Goal: Information Seeking & Learning: Learn about a topic

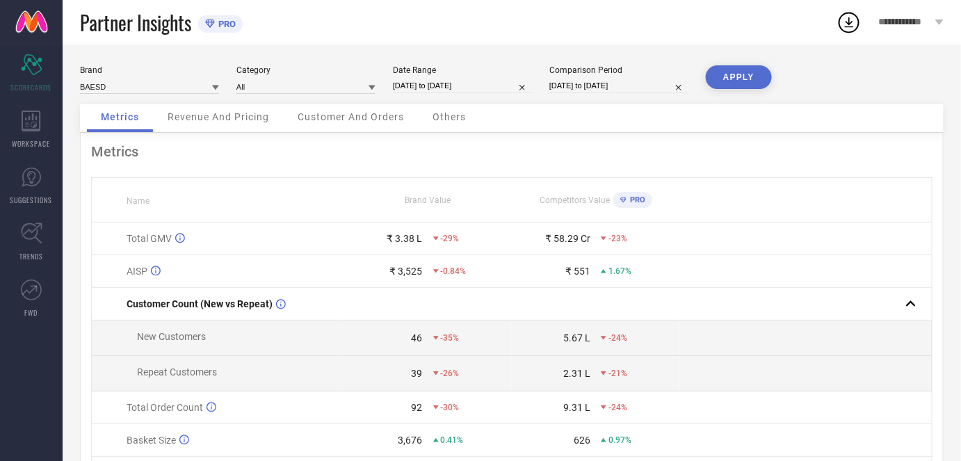
click at [242, 121] on span "Revenue And Pricing" at bounding box center [219, 116] width 102 height 11
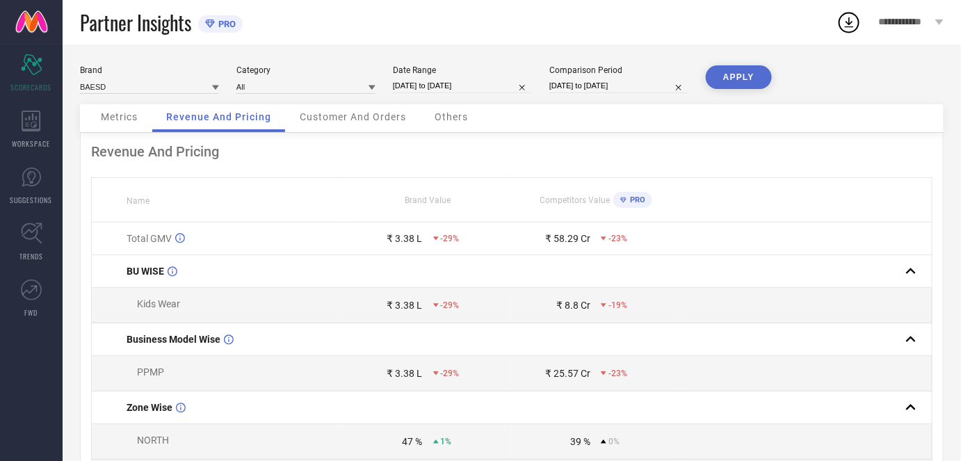
click at [350, 108] on div "Customer And Orders" at bounding box center [353, 118] width 134 height 28
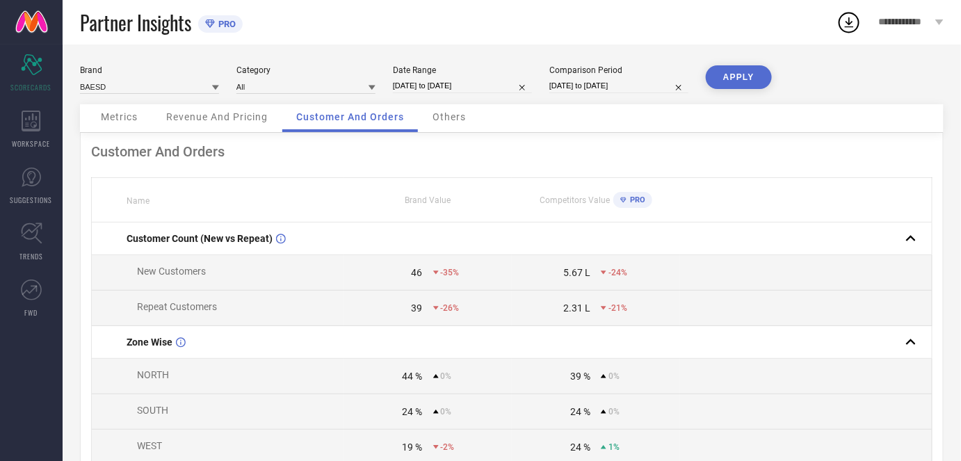
click at [446, 121] on span "Others" at bounding box center [449, 116] width 33 height 11
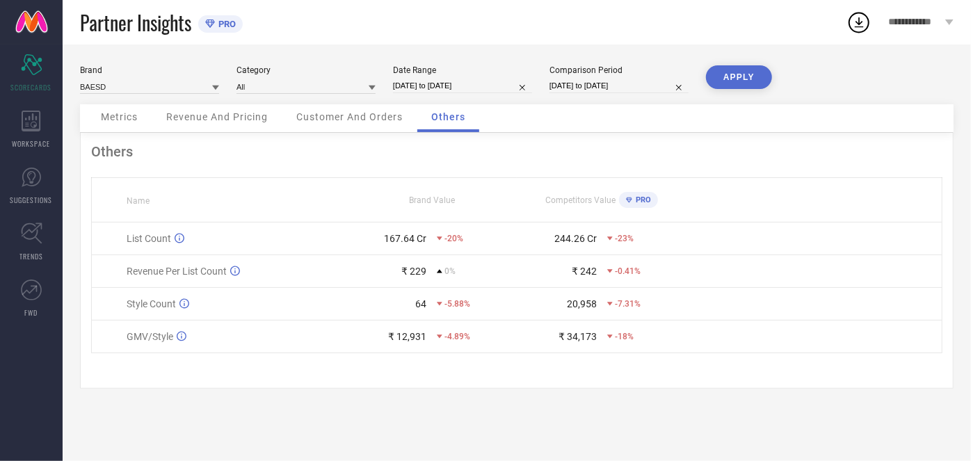
click at [120, 119] on span "Metrics" at bounding box center [119, 116] width 37 height 11
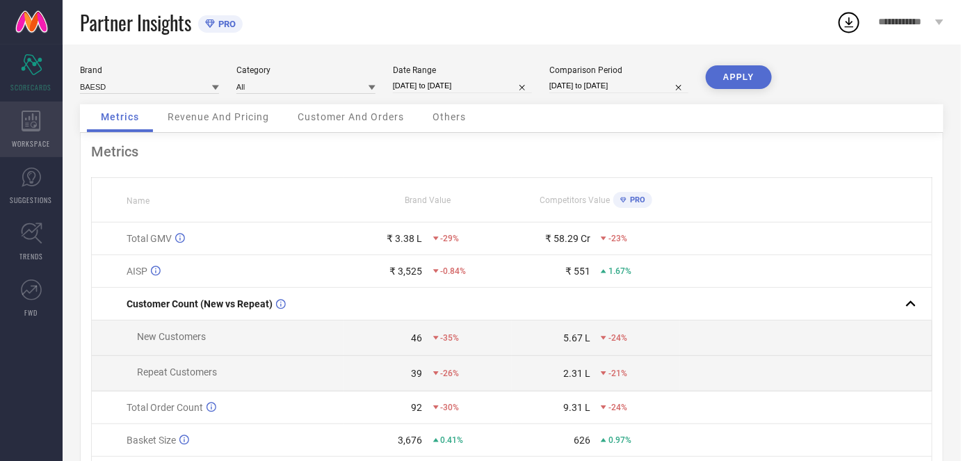
click at [28, 143] on span "WORKSPACE" at bounding box center [32, 143] width 38 height 10
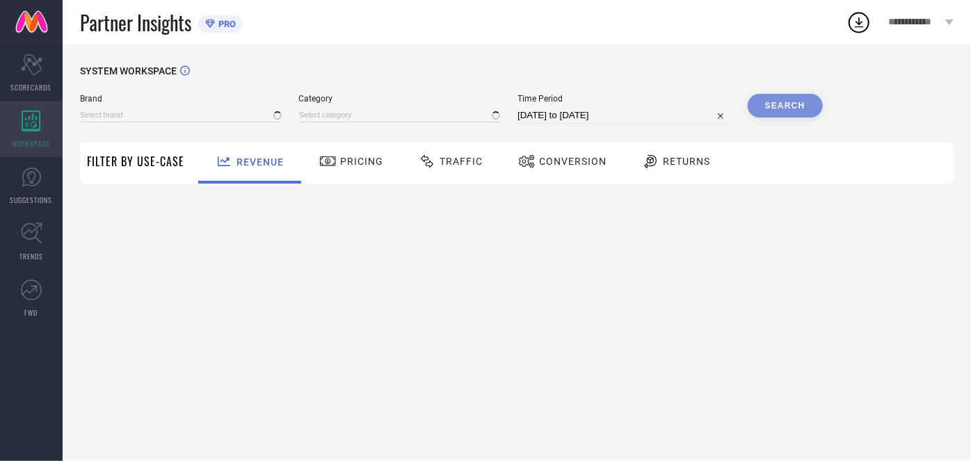
type input "BAESD"
type input "All"
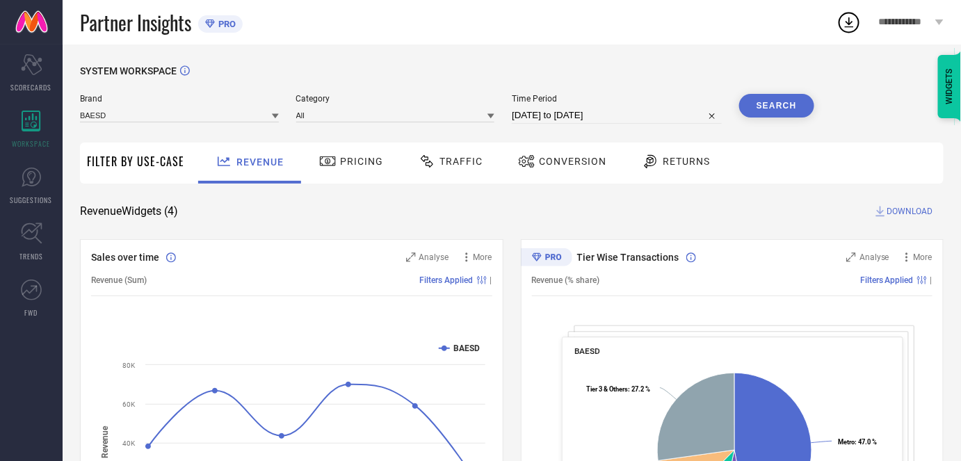
click at [346, 177] on div "Pricing" at bounding box center [351, 163] width 99 height 41
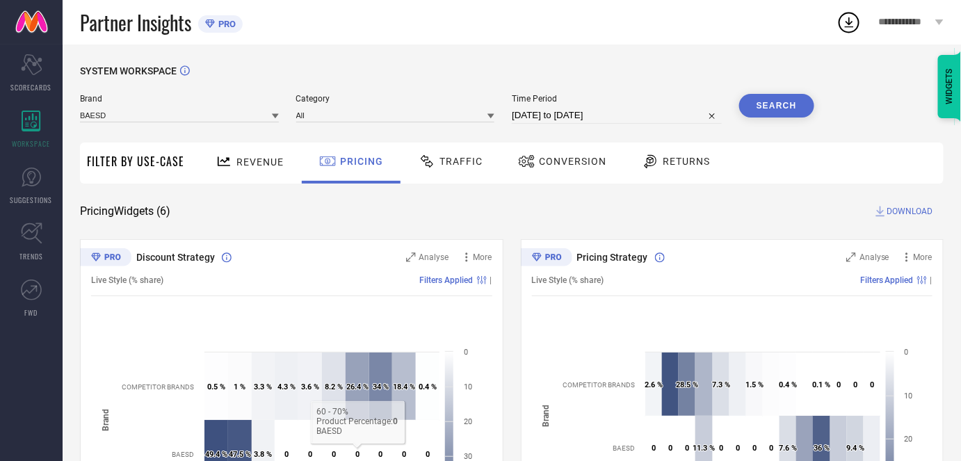
click at [442, 181] on div "Traffic" at bounding box center [450, 163] width 99 height 41
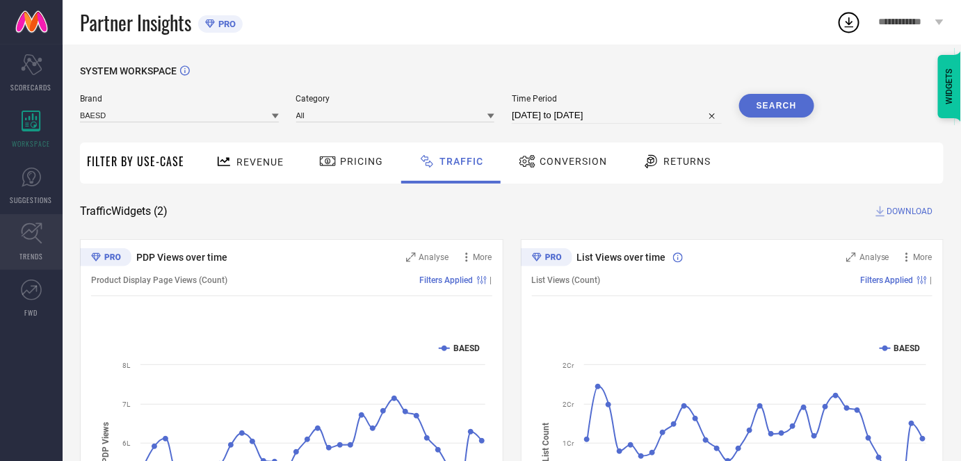
click at [34, 223] on icon at bounding box center [32, 234] width 22 height 22
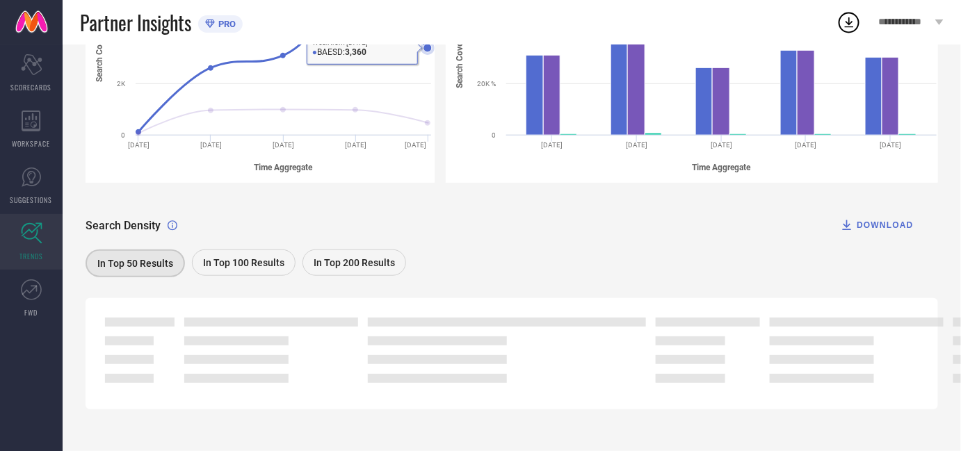
scroll to position [292, 0]
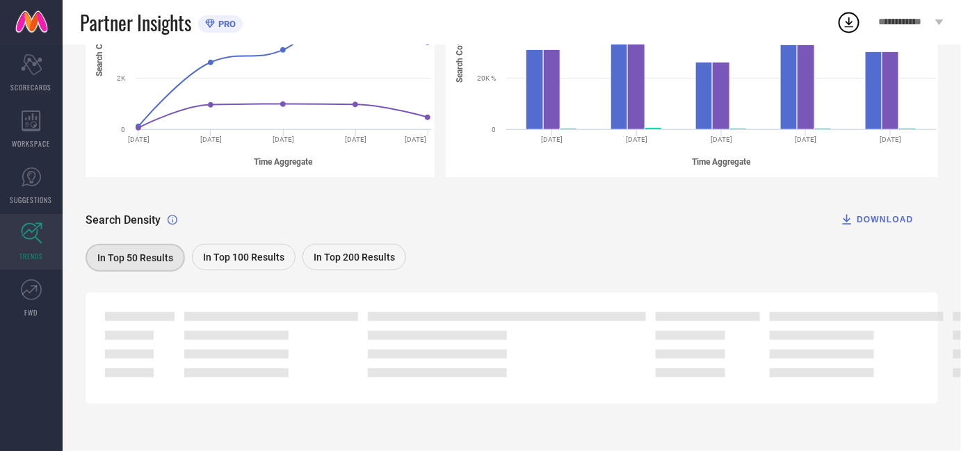
click at [232, 268] on div "In Top 100 Results" at bounding box center [244, 257] width 104 height 26
